Goal: Check status: Check status

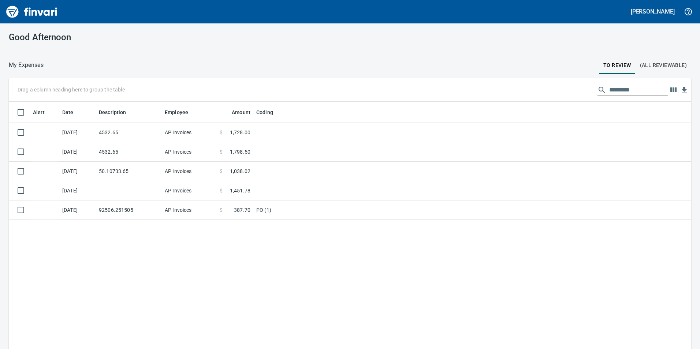
scroll to position [263, 672]
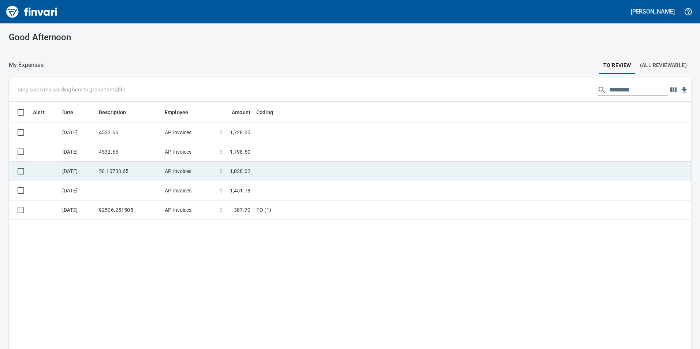
click at [140, 173] on td "50.10733.65" at bounding box center [129, 171] width 66 height 19
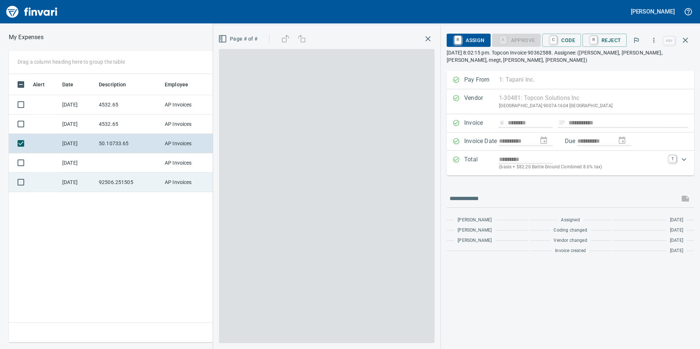
scroll to position [263, 494]
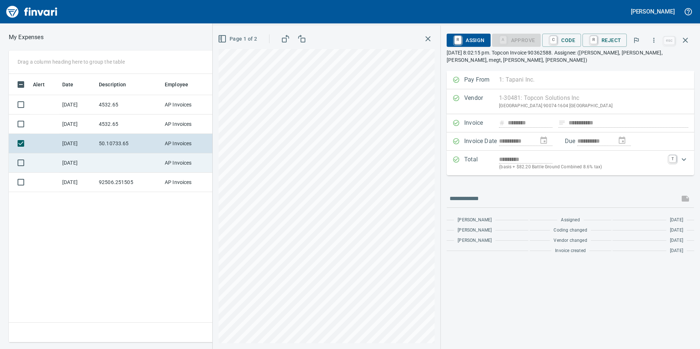
click at [134, 155] on td at bounding box center [129, 162] width 66 height 19
